Goal: Use online tool/utility: Utilize a website feature to perform a specific function

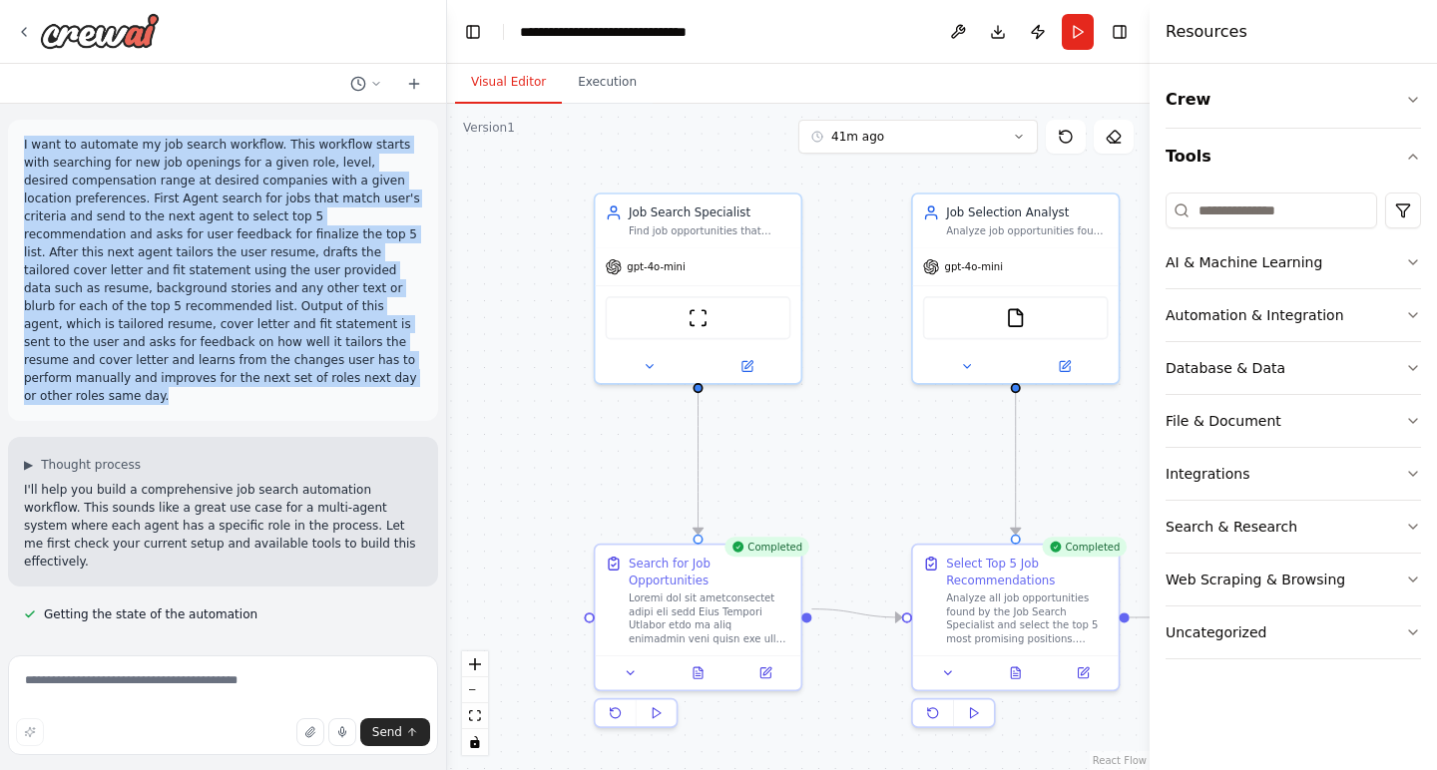
scroll to position [3, 0]
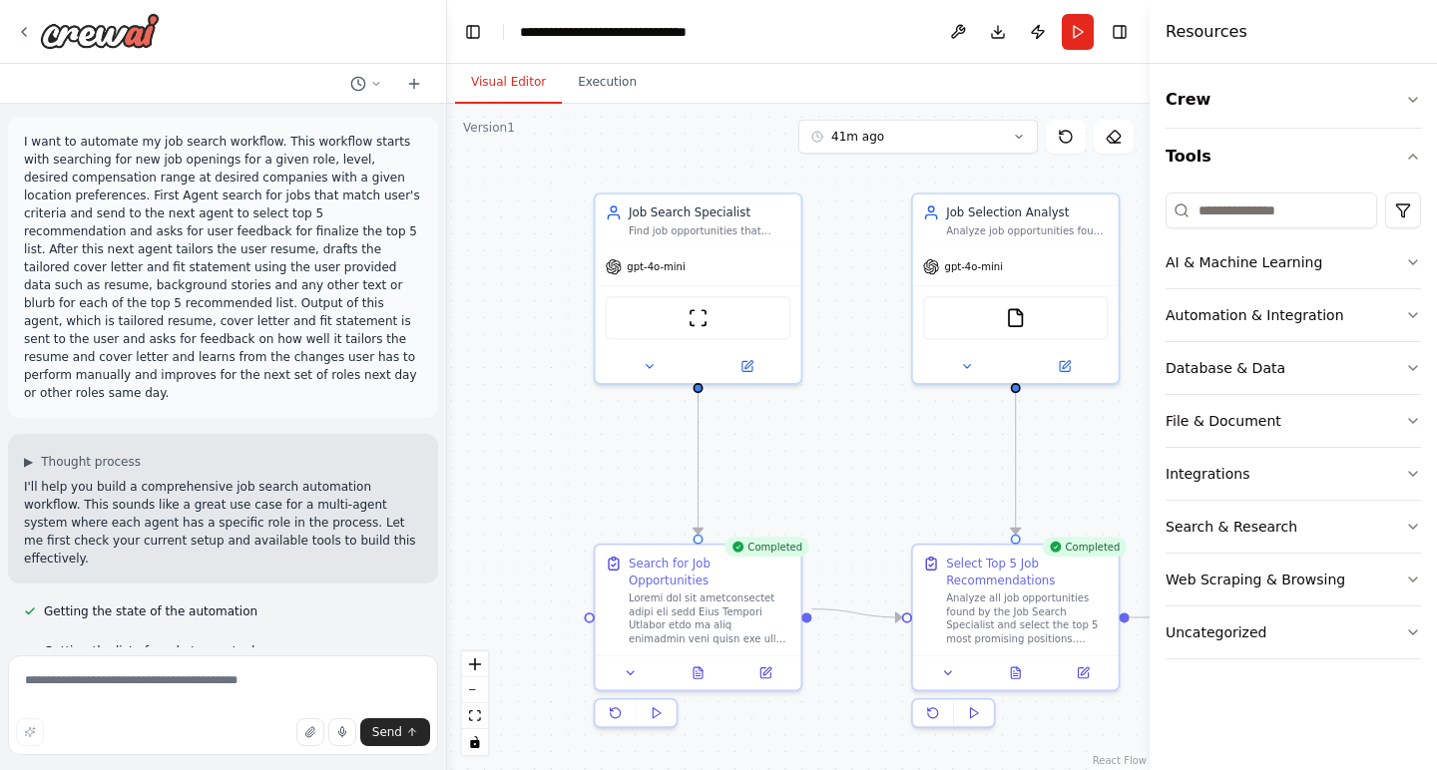
click at [571, 470] on div ".deletable-edge-delete-btn { width: 20px; height: 20px; border: 0px solid #ffff…" at bounding box center [798, 437] width 703 height 667
click at [698, 665] on icon at bounding box center [698, 670] width 9 height 11
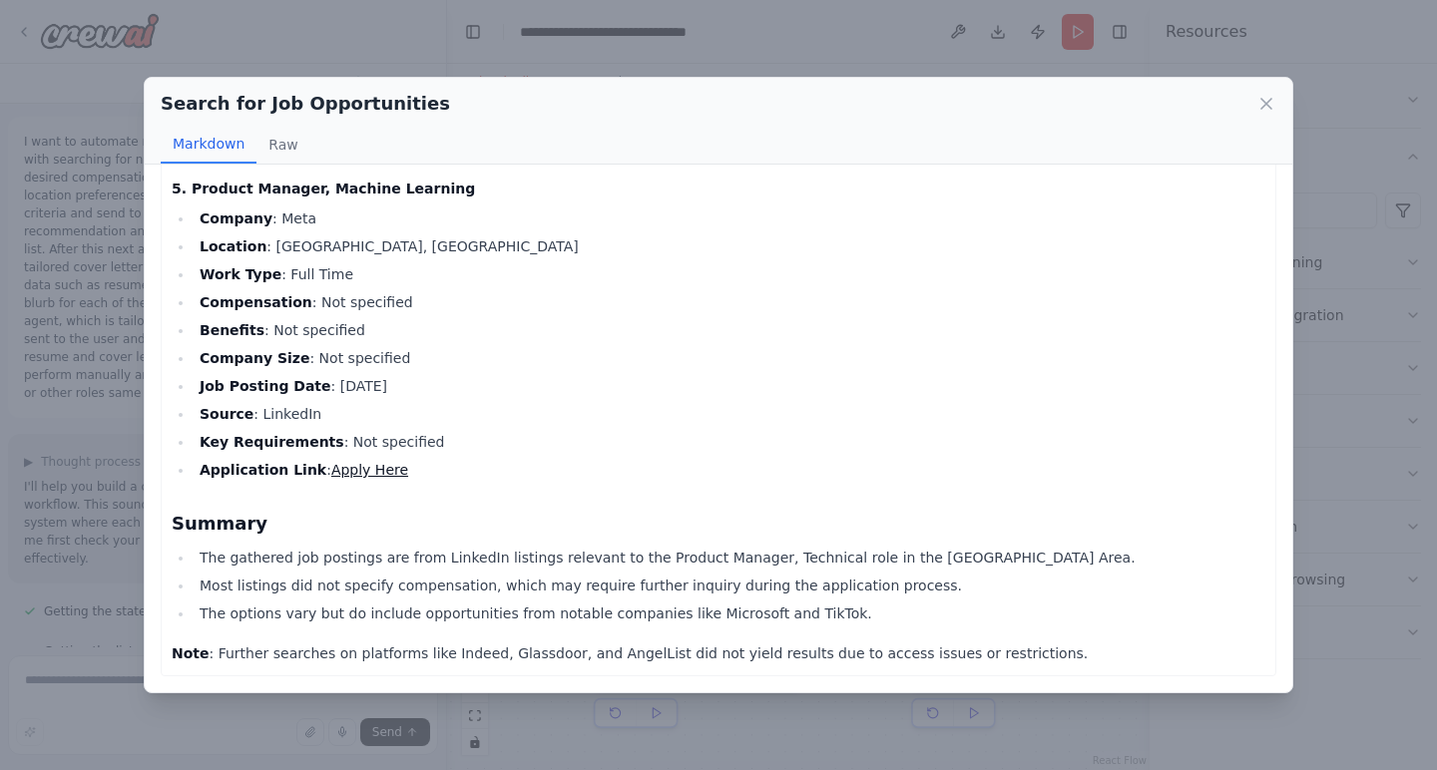
scroll to position [1342, 0]
click at [1263, 109] on icon at bounding box center [1266, 104] width 20 height 20
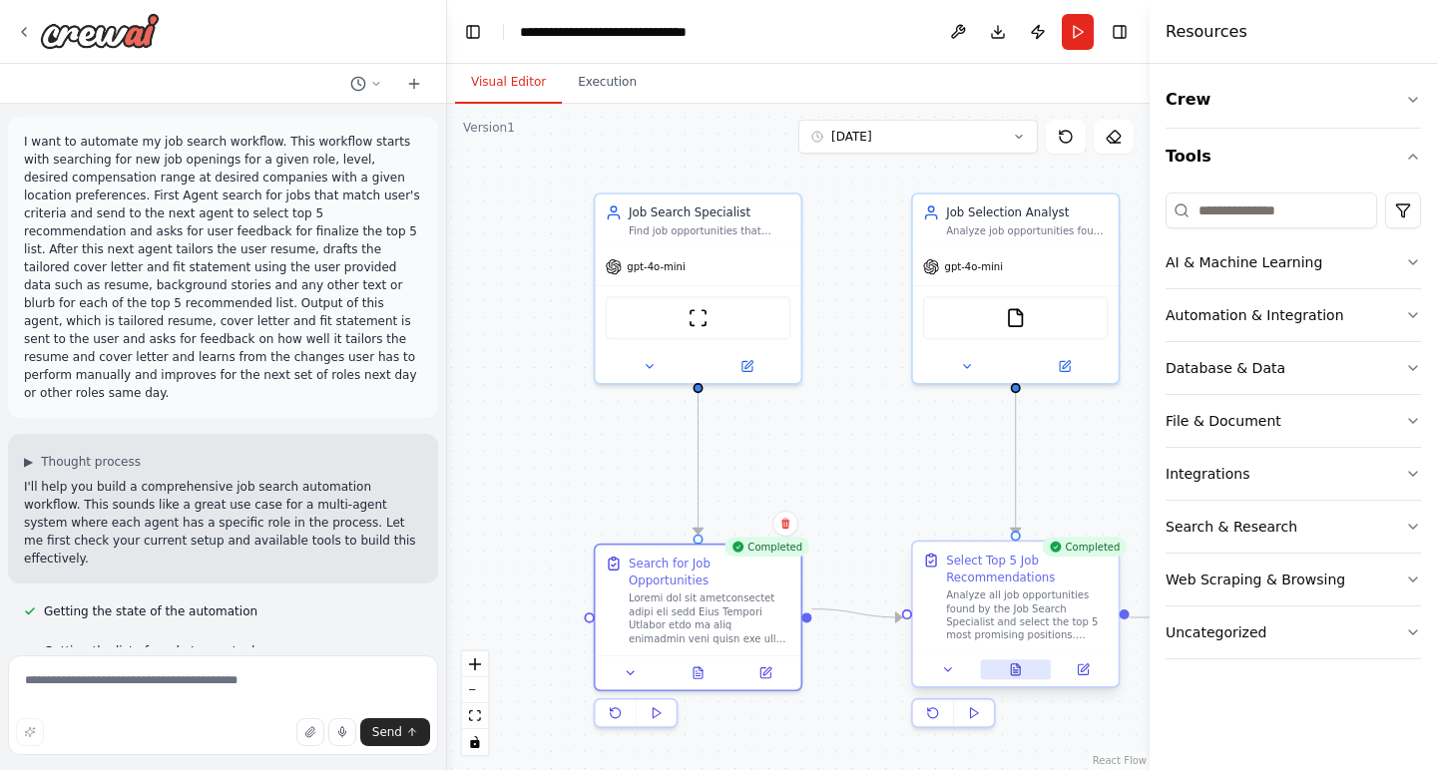
click at [1012, 665] on icon at bounding box center [1015, 670] width 9 height 11
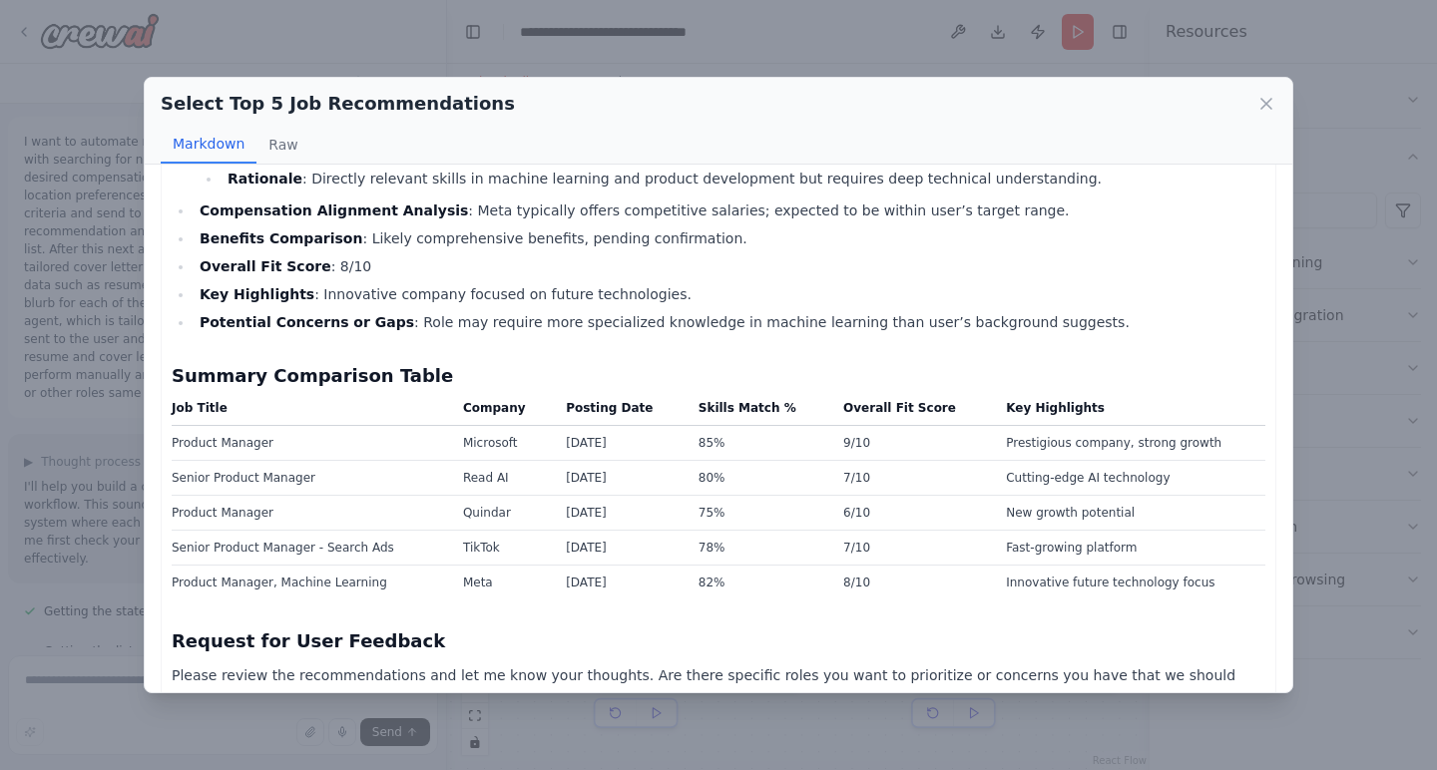
scroll to position [2338, 0]
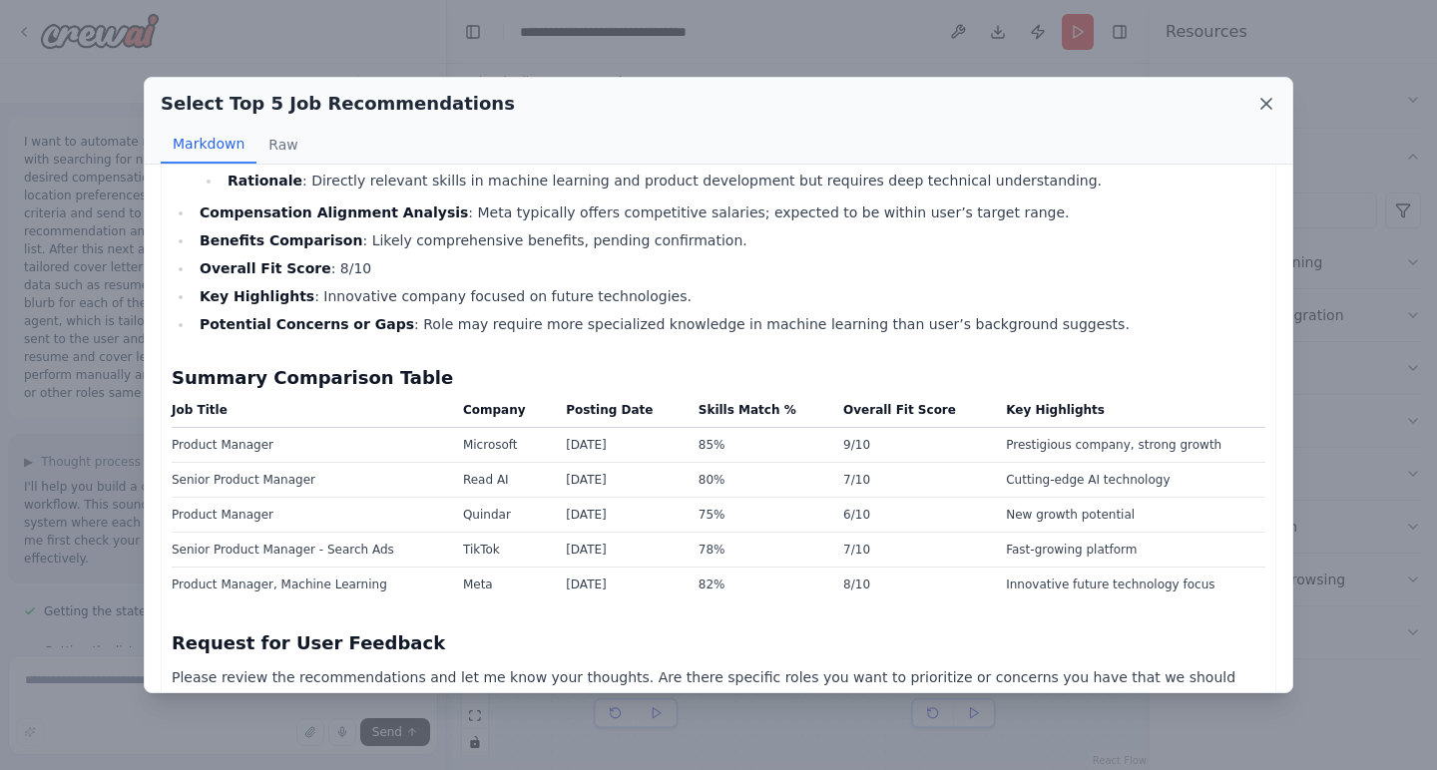
click at [1274, 106] on icon at bounding box center [1266, 104] width 20 height 20
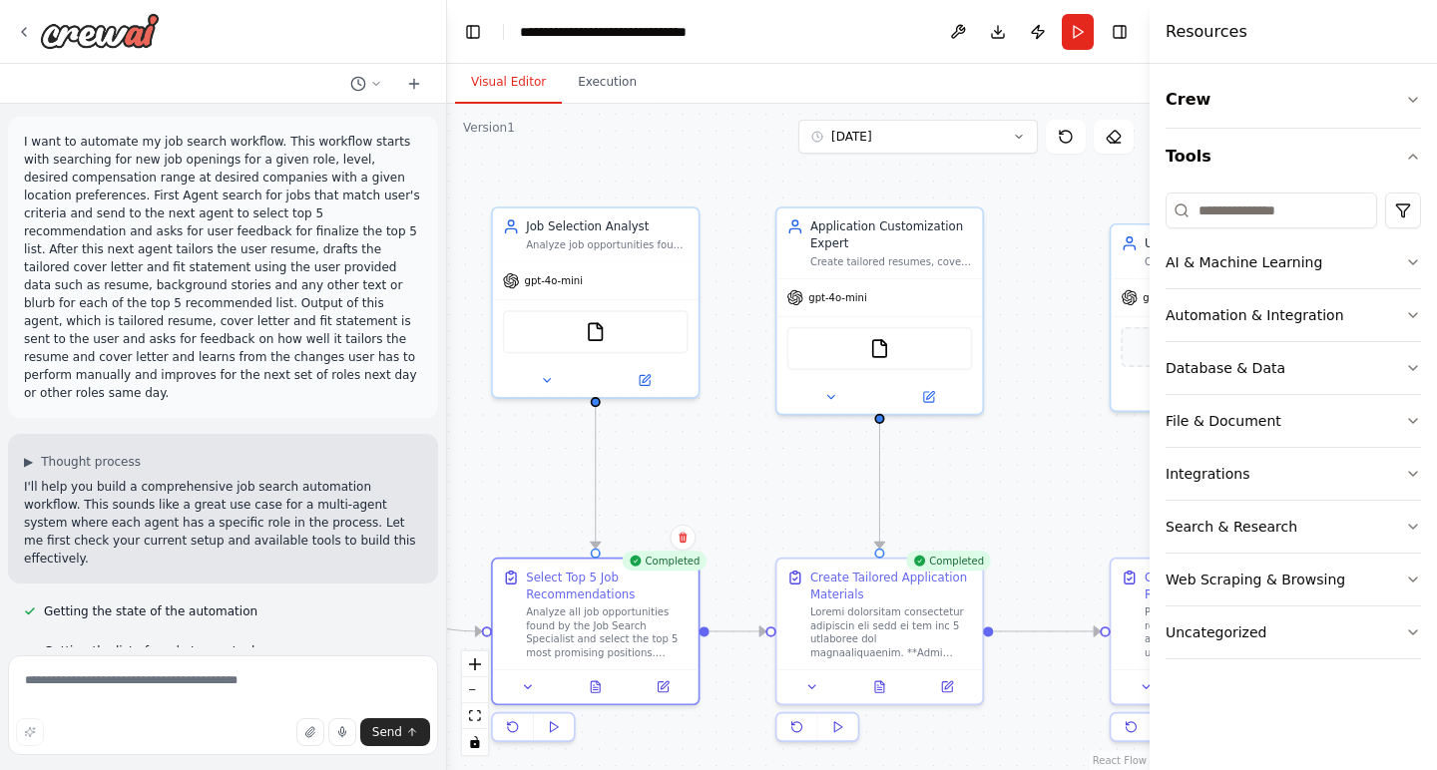
drag, startPoint x: 977, startPoint y: 502, endPoint x: 557, endPoint y: 516, distance: 420.4
click at [557, 516] on div ".deletable-edge-delete-btn { width: 20px; height: 20px; border: 0px solid #ffff…" at bounding box center [798, 437] width 703 height 667
click at [875, 684] on icon at bounding box center [879, 684] width 9 height 11
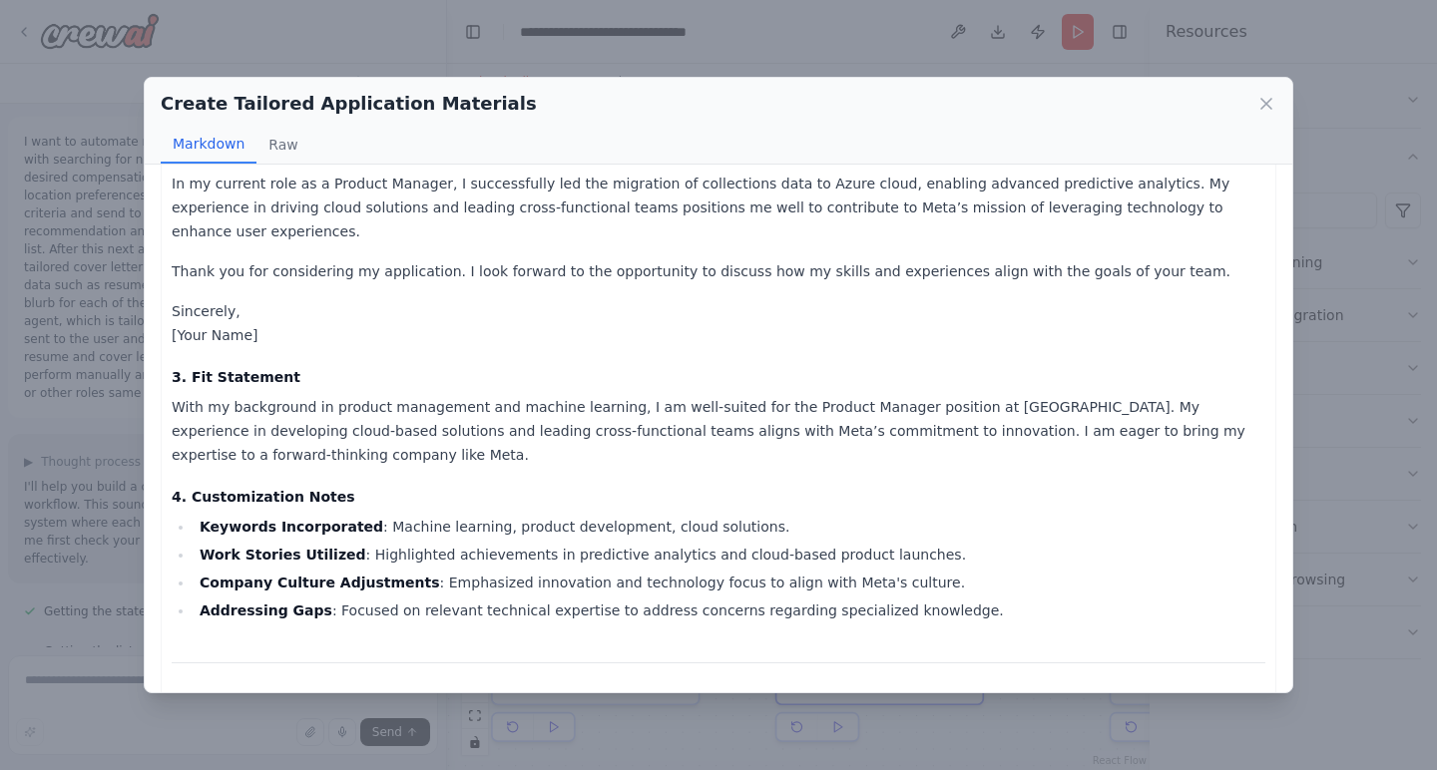
scroll to position [8125, 0]
click at [1262, 99] on icon at bounding box center [1266, 104] width 20 height 20
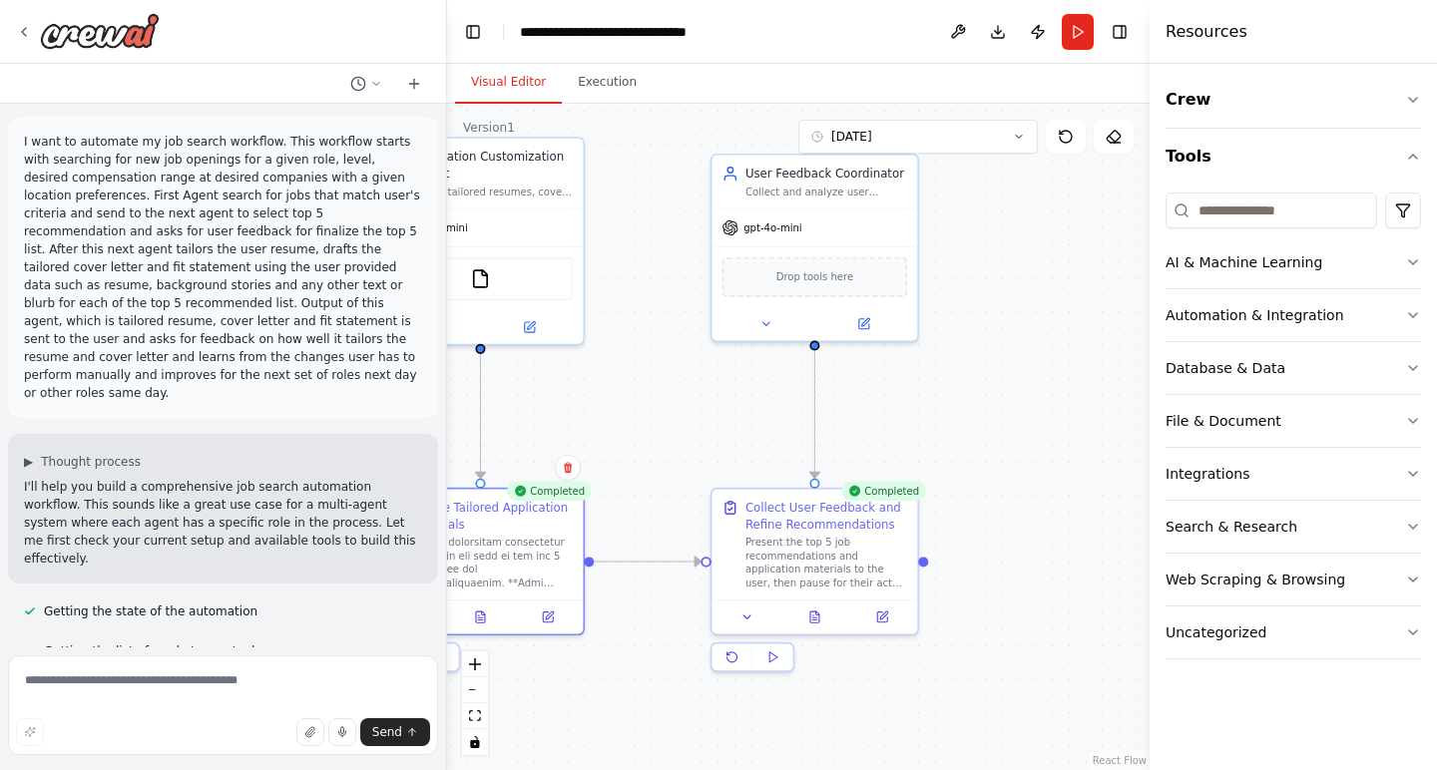
drag, startPoint x: 1050, startPoint y: 490, endPoint x: 651, endPoint y: 420, distance: 405.2
click at [651, 420] on div ".deletable-edge-delete-btn { width: 20px; height: 20px; border: 0px solid #ffff…" at bounding box center [798, 437] width 703 height 667
click at [818, 618] on icon at bounding box center [814, 614] width 9 height 11
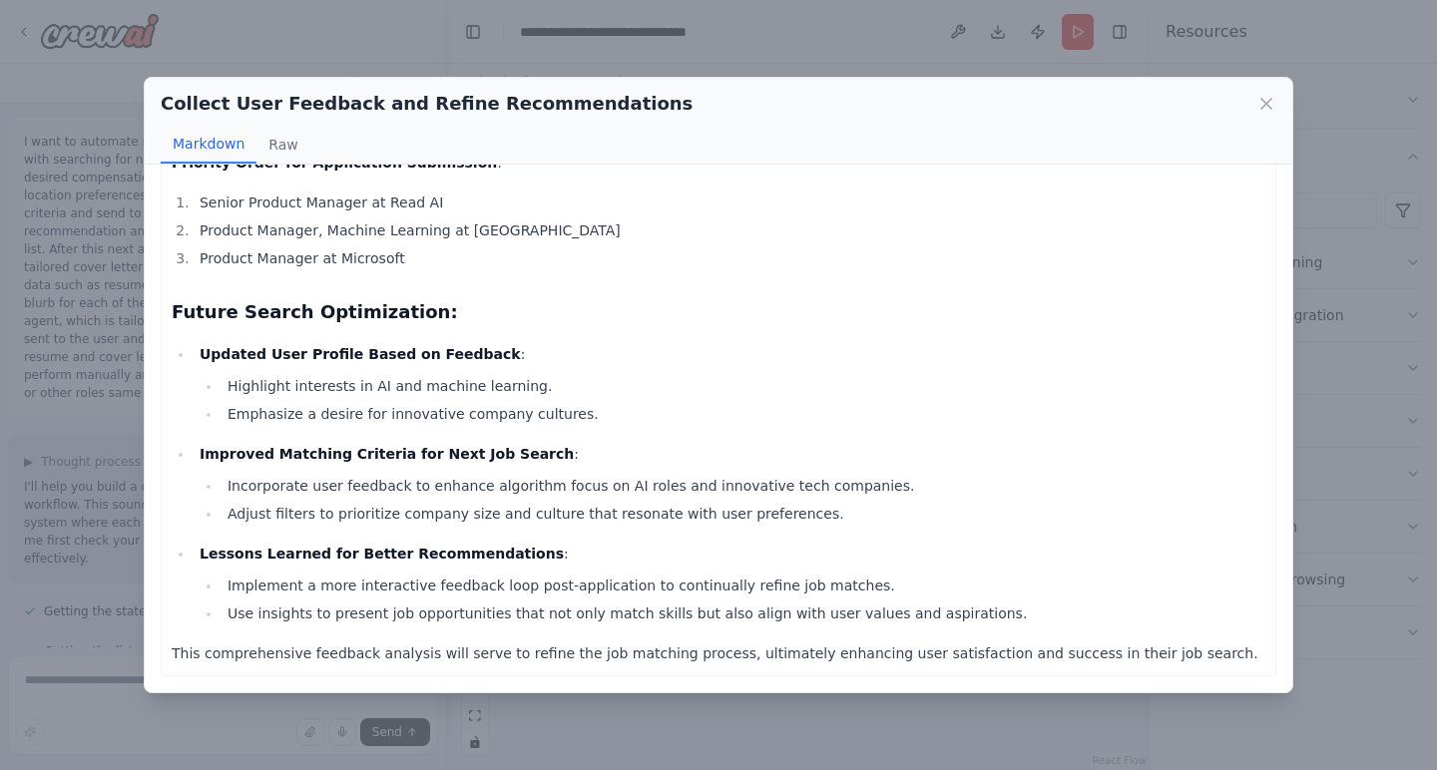
scroll to position [1446, 0]
click at [1260, 111] on icon at bounding box center [1266, 104] width 20 height 20
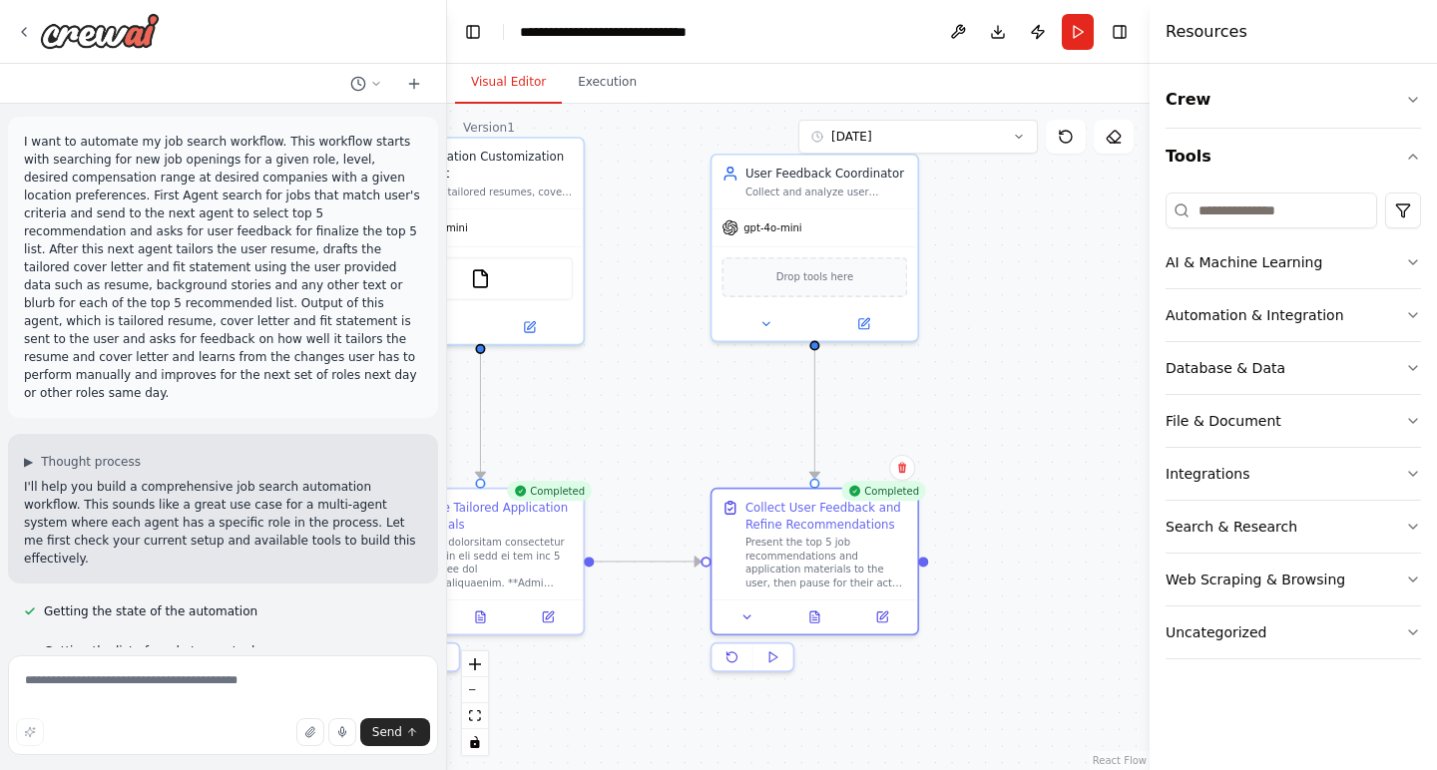
click at [1076, 336] on div ".deletable-edge-delete-btn { width: 20px; height: 20px; border: 0px solid #ffff…" at bounding box center [798, 437] width 703 height 667
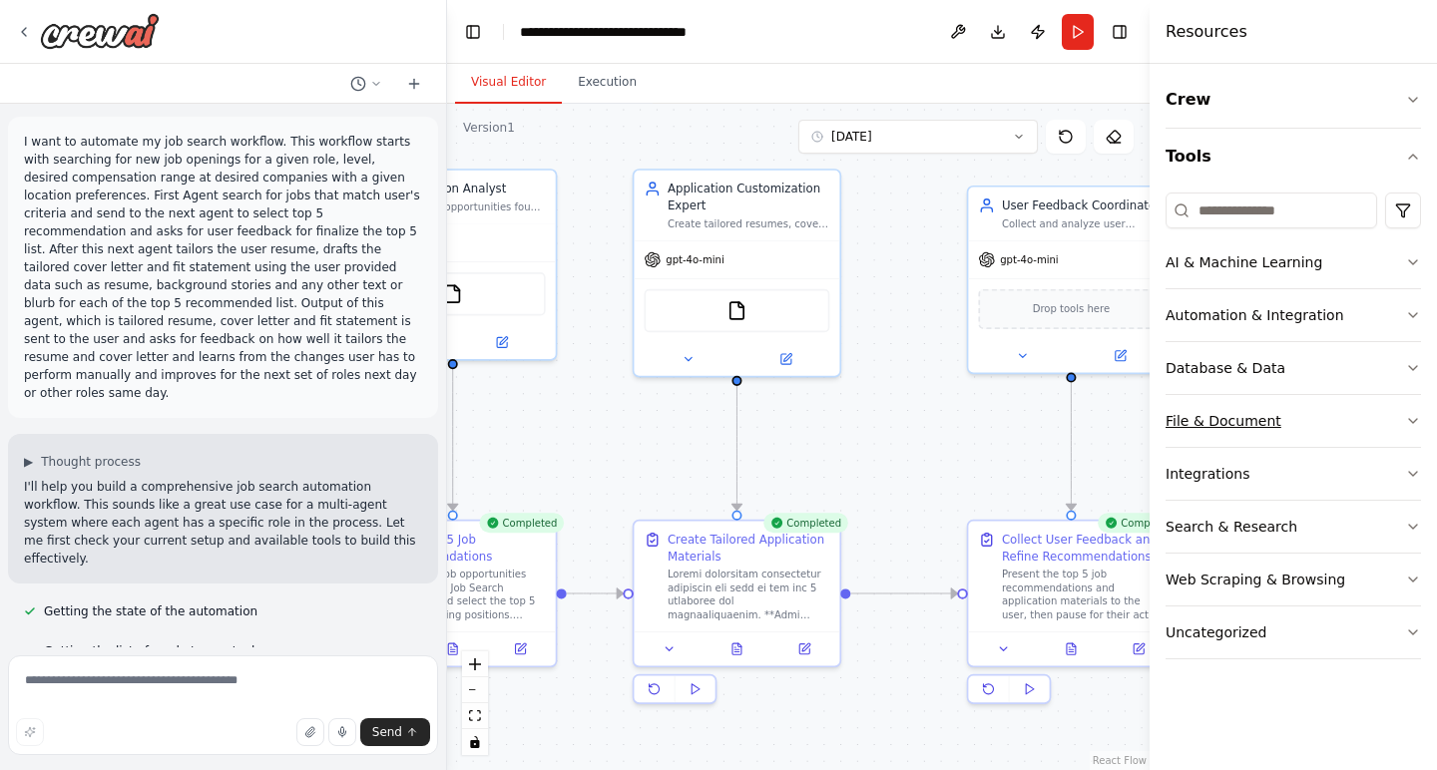
drag, startPoint x: 1015, startPoint y: 374, endPoint x: 1272, endPoint y: 408, distance: 259.7
click at [1274, 408] on div "I want to automate my job search workflow. This workflow starts with searching …" at bounding box center [718, 385] width 1437 height 770
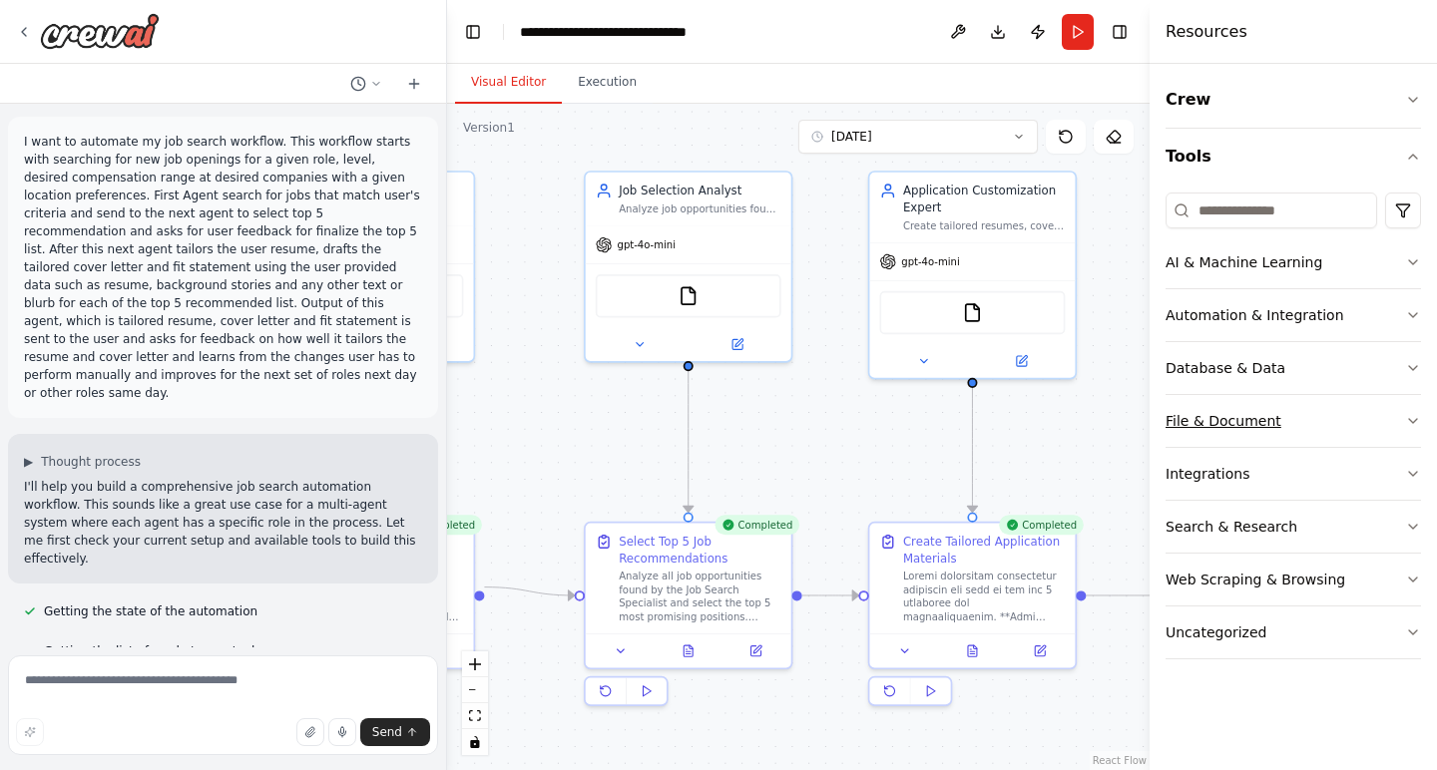
drag, startPoint x: 959, startPoint y: 423, endPoint x: 1189, endPoint y: 422, distance: 229.5
click at [1192, 422] on div "I want to automate my job search workflow. This workflow starts with searching …" at bounding box center [718, 385] width 1437 height 770
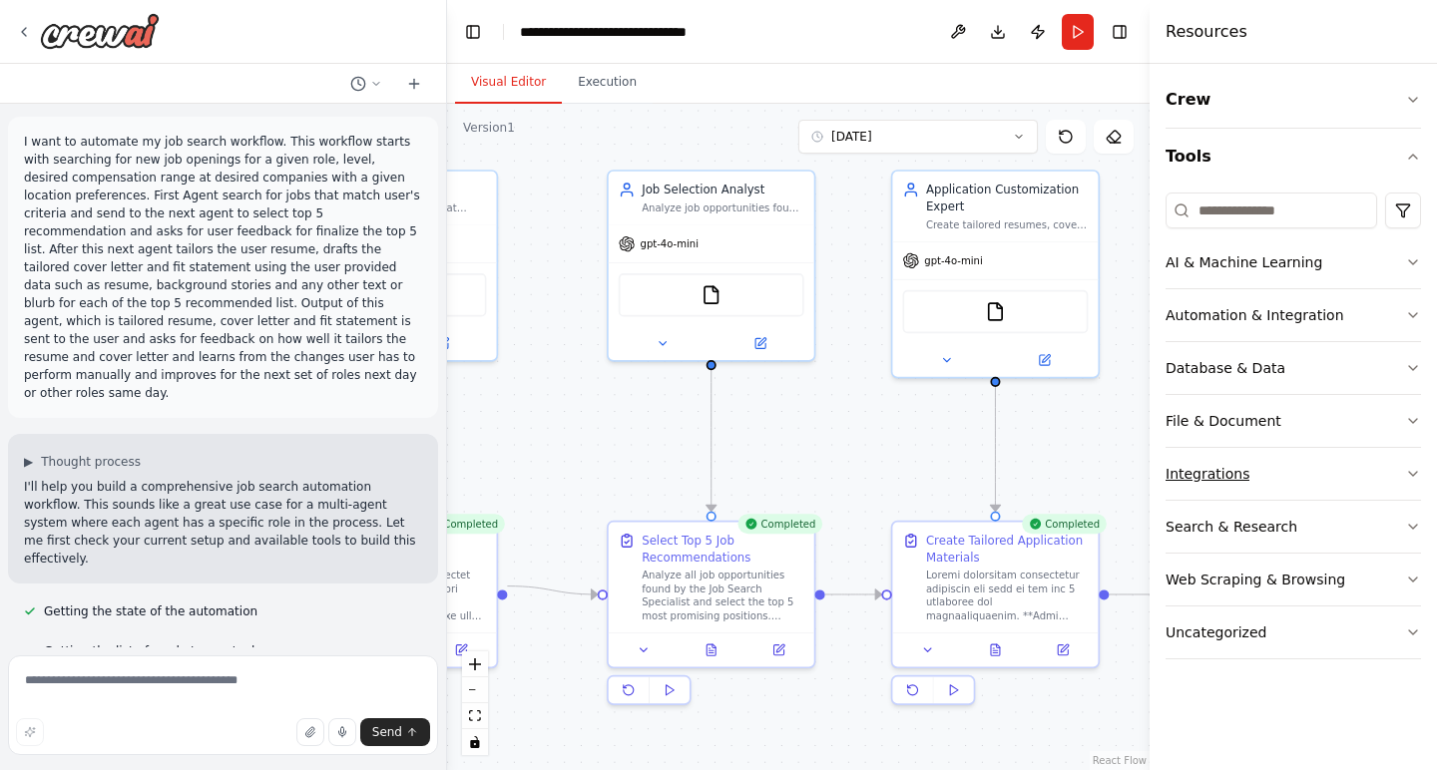
drag, startPoint x: 833, startPoint y: 474, endPoint x: 1175, endPoint y: 472, distance: 341.3
click at [1177, 473] on div "I want to automate my job search workflow. This workflow starts with searching …" at bounding box center [718, 385] width 1437 height 770
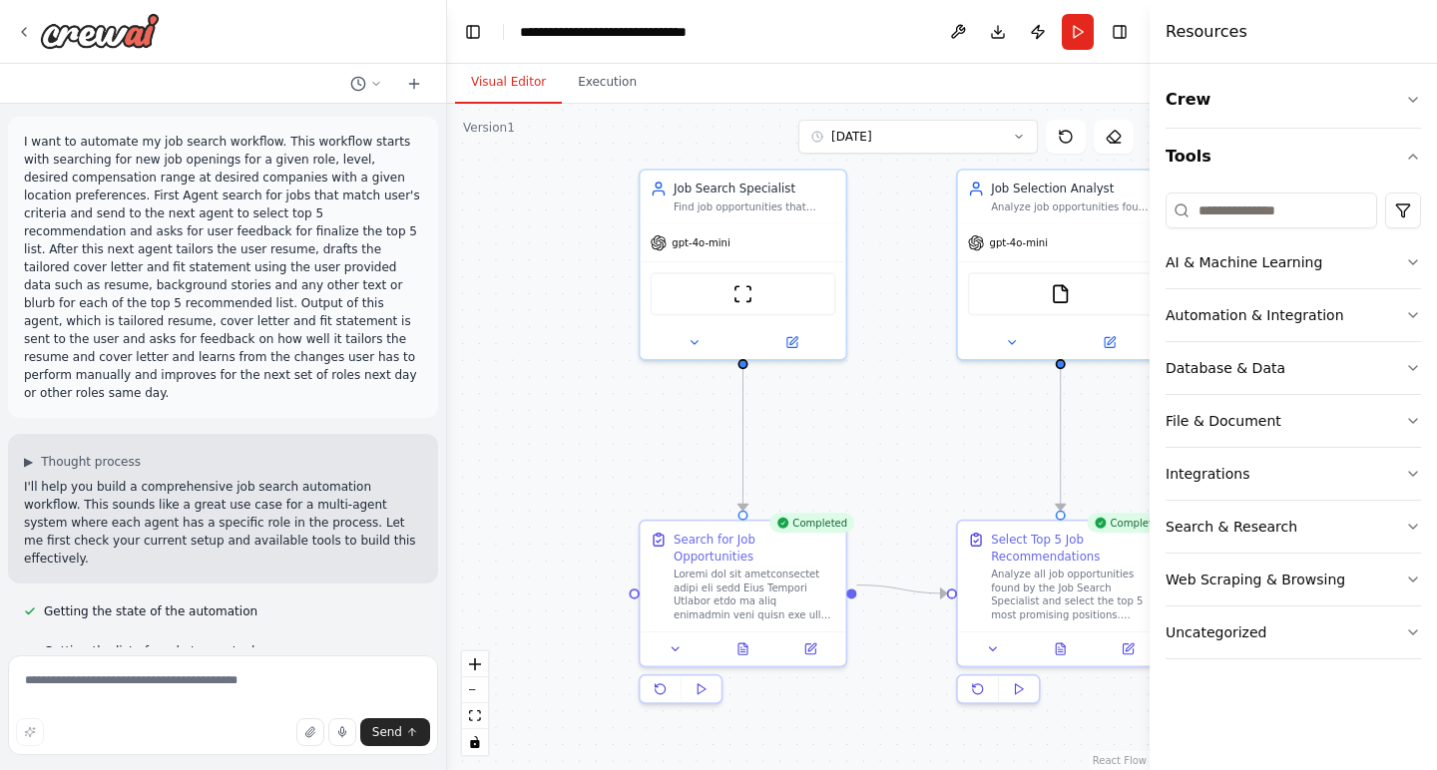
drag, startPoint x: 878, startPoint y: 450, endPoint x: 908, endPoint y: 450, distance: 29.9
click at [908, 450] on div ".deletable-edge-delete-btn { width: 20px; height: 20px; border: 0px solid #ffff…" at bounding box center [798, 437] width 703 height 667
